Goal: Navigation & Orientation: Find specific page/section

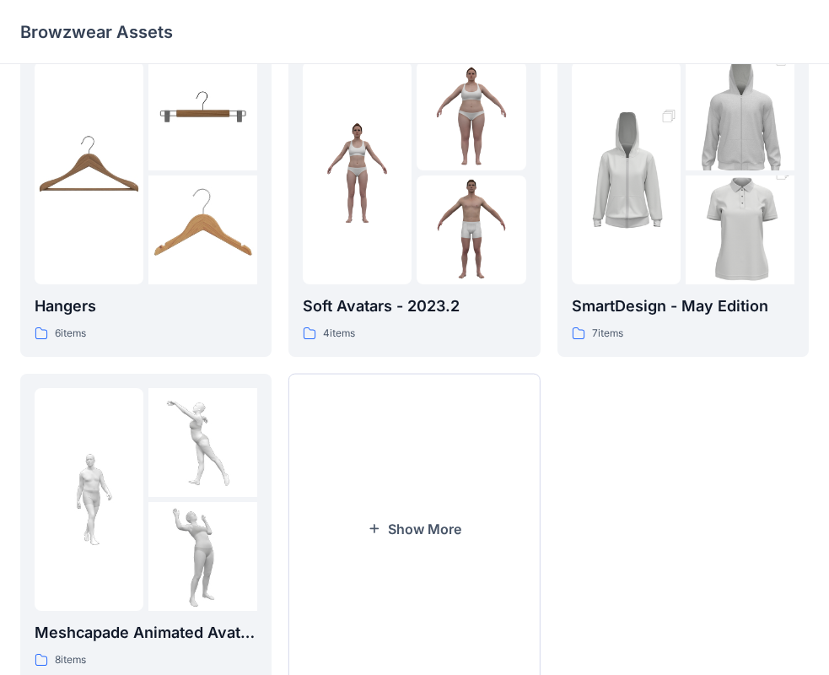
scroll to position [419, 0]
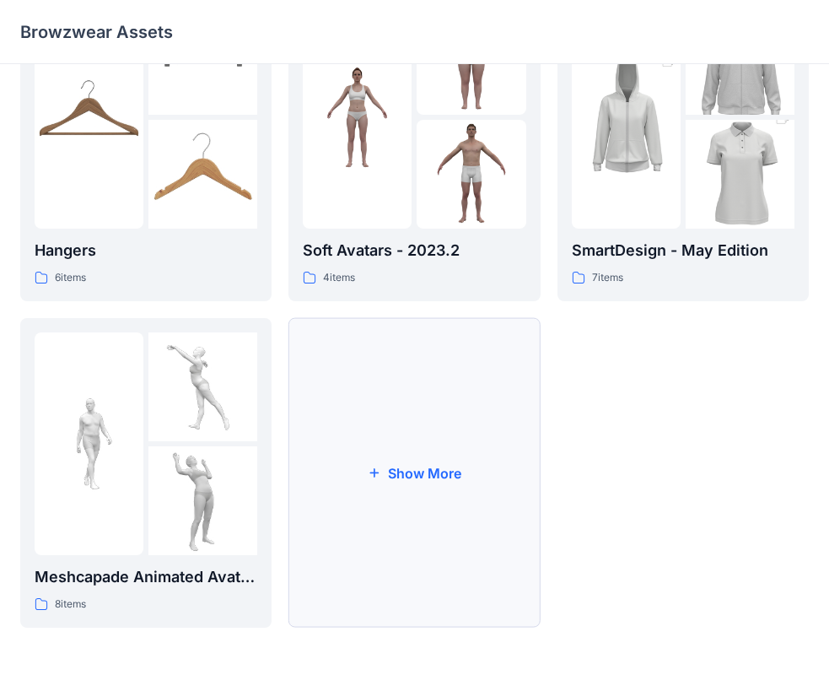
click at [459, 487] on button "Show More" at bounding box center [413, 472] width 251 height 309
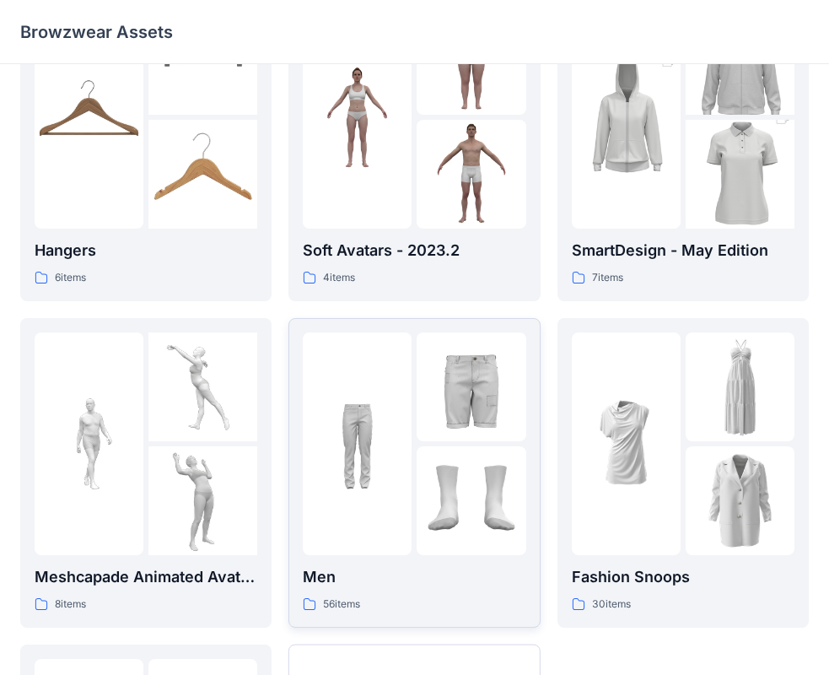
click at [456, 487] on img at bounding box center [471, 500] width 109 height 109
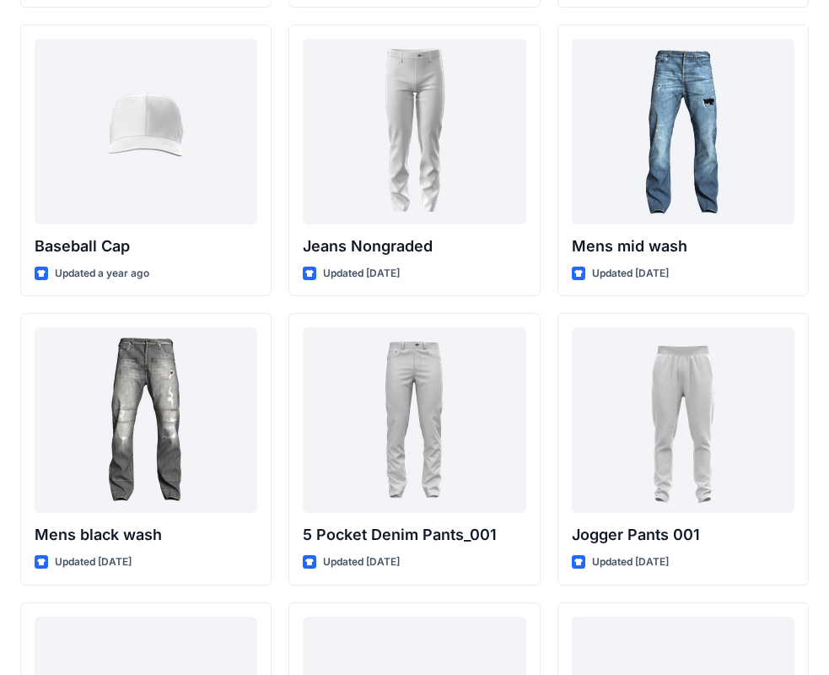
scroll to position [359, 0]
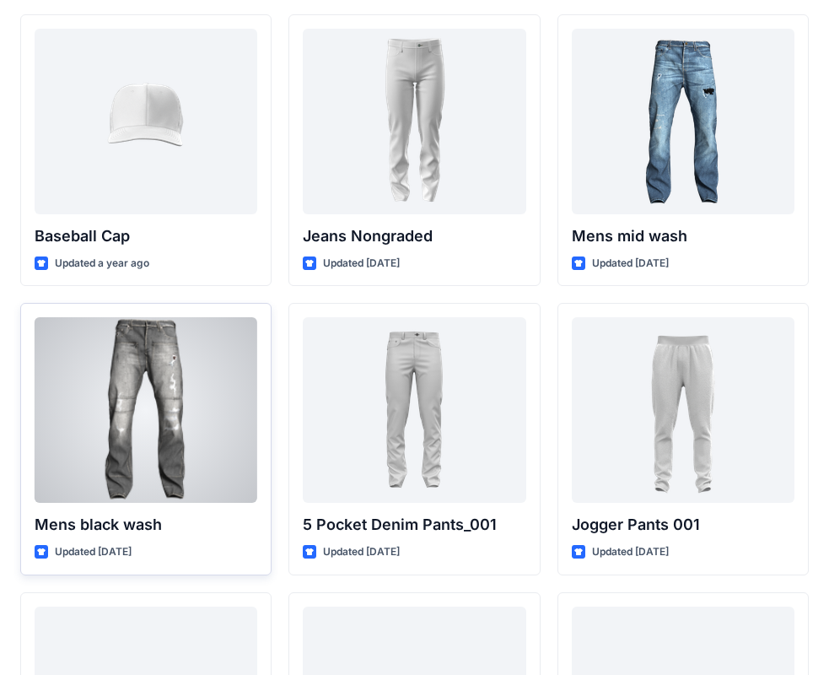
click at [177, 406] on div at bounding box center [146, 410] width 223 height 186
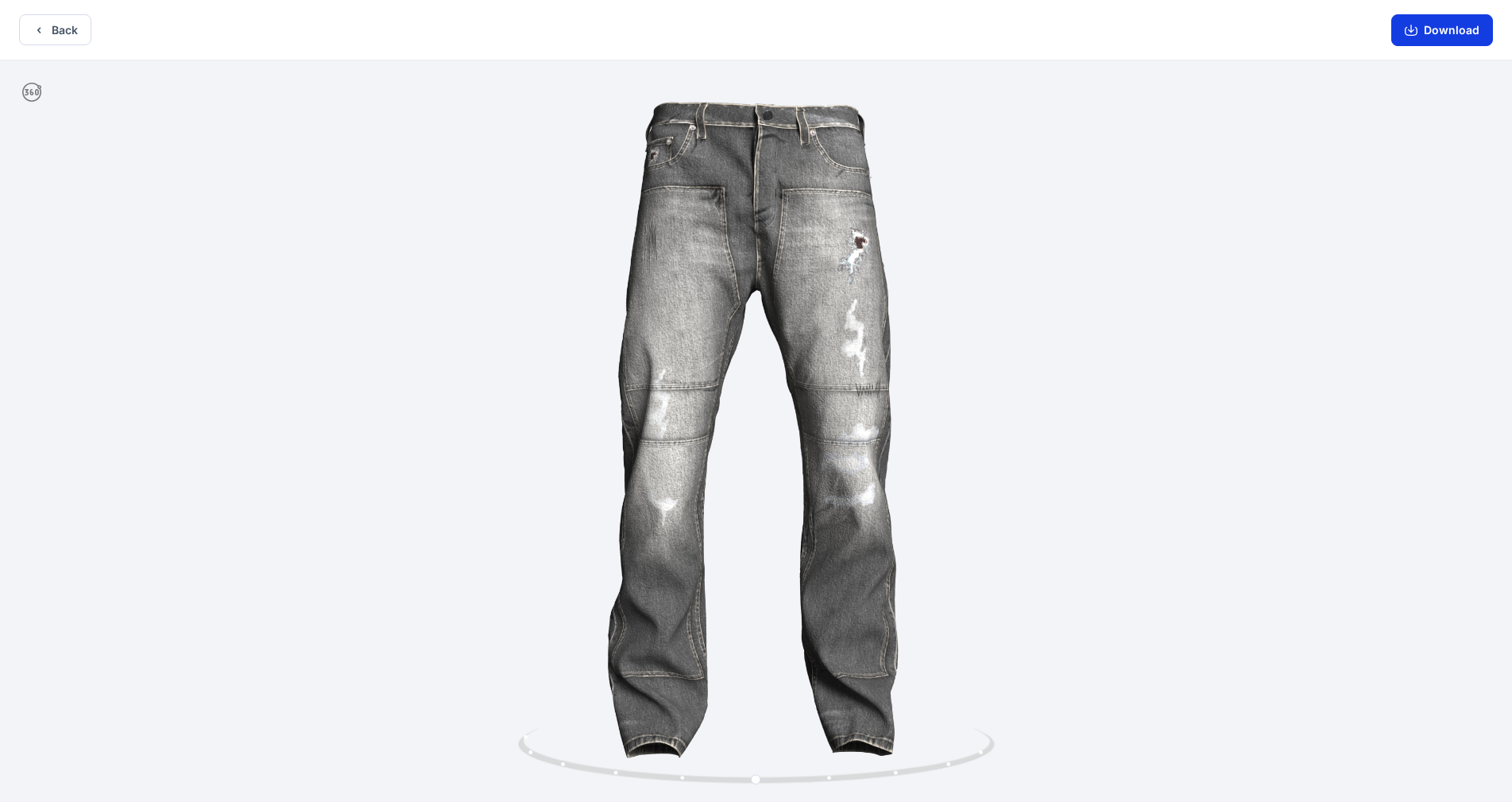
click at [793, 31] on icon "button" at bounding box center [1410, 29] width 12 height 12
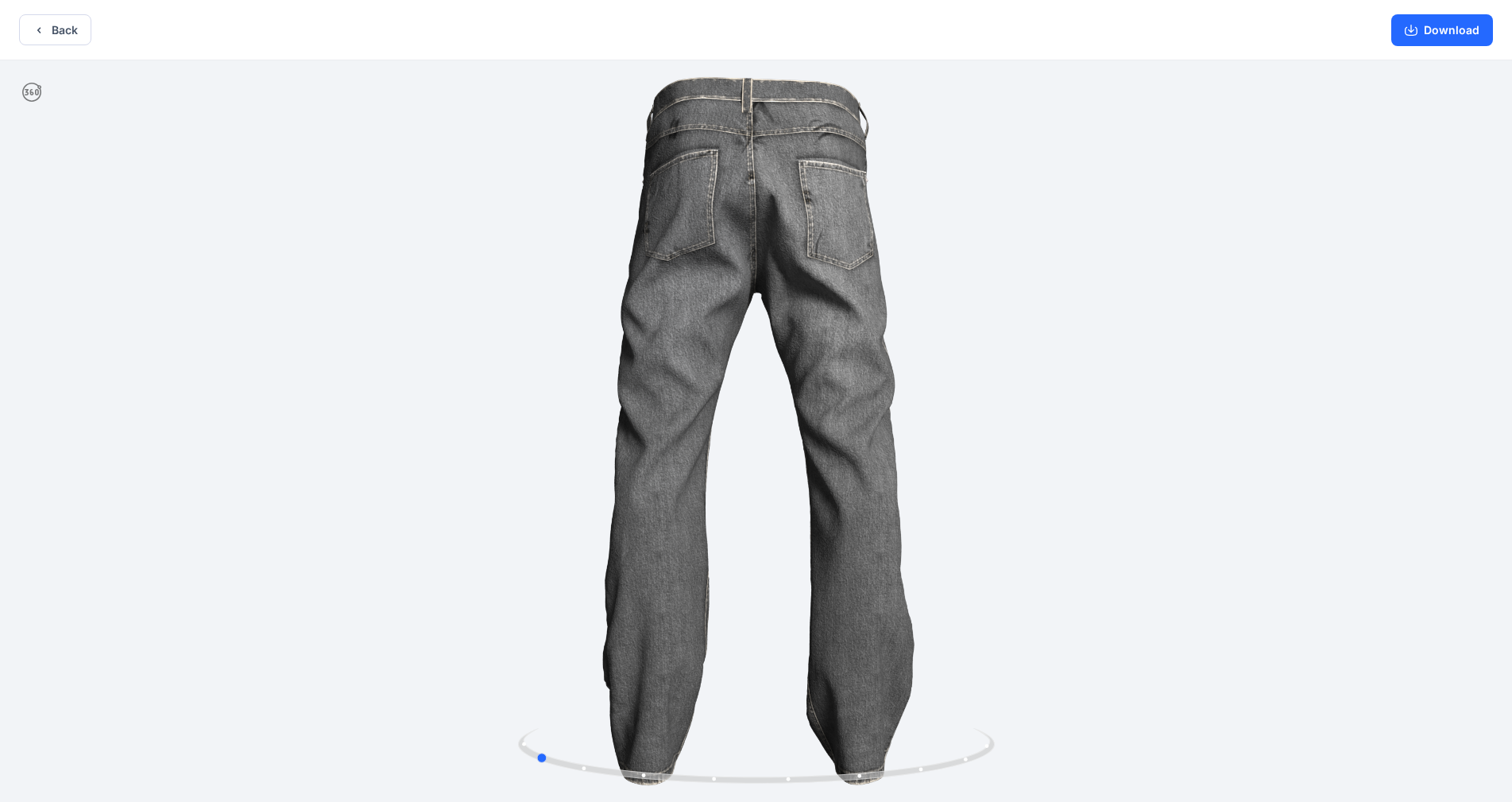
drag, startPoint x: 525, startPoint y: 509, endPoint x: 302, endPoint y: 521, distance: 223.3
click at [302, 521] on div at bounding box center [756, 433] width 1512 height 745
